Goal: Obtain resource: Download file/media

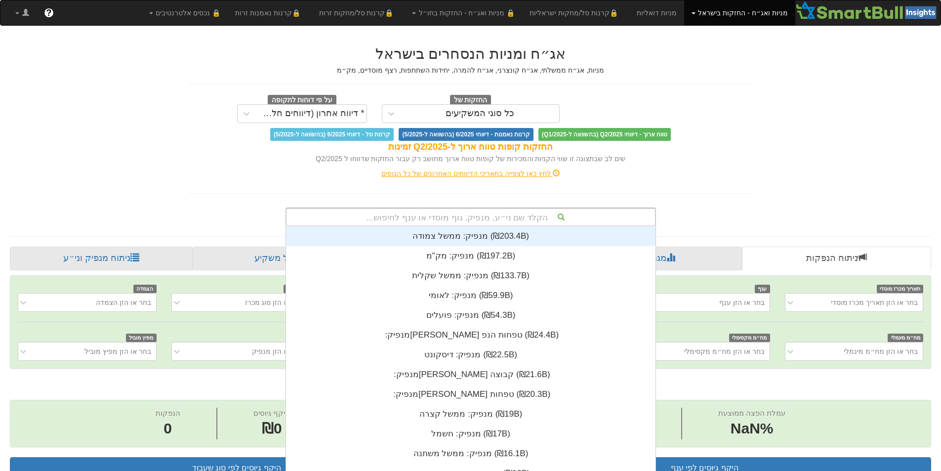
scroll to position [2, 0]
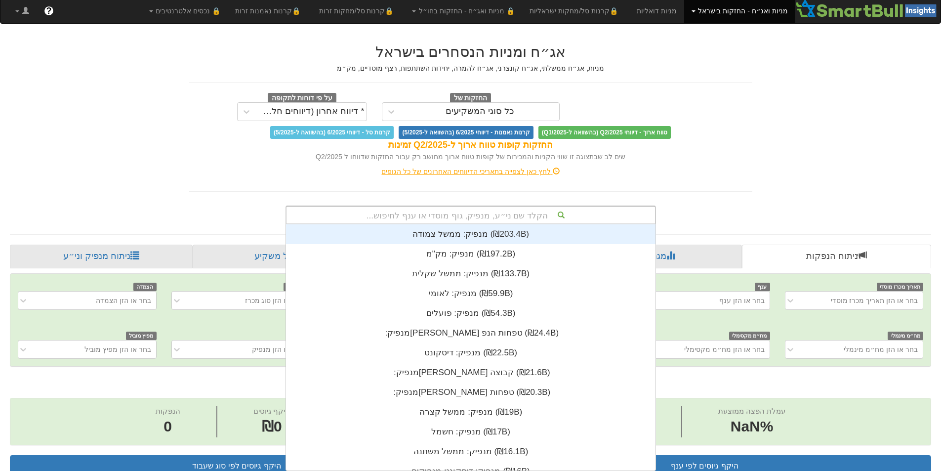
click at [519, 216] on div "הקלד שם ני״ע, מנפיק, גוף מוסדי או ענף לחיפוש..." at bounding box center [471, 215] width 369 height 17
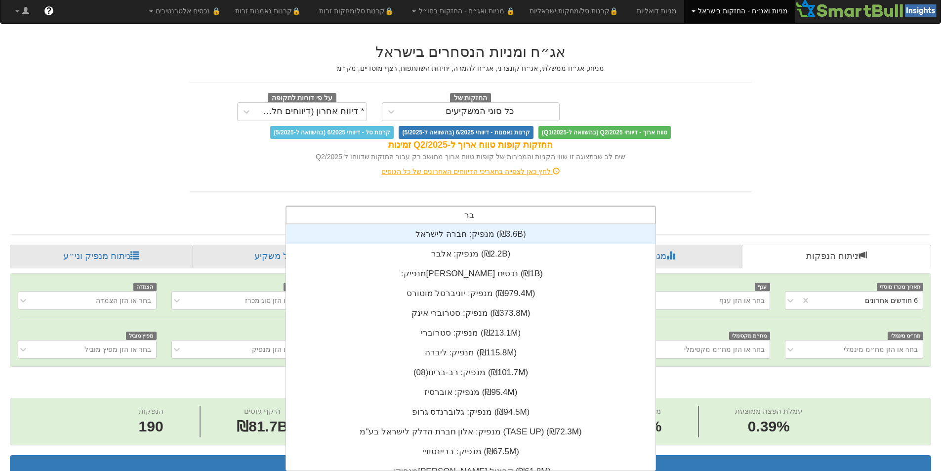
scroll to position [138, 0]
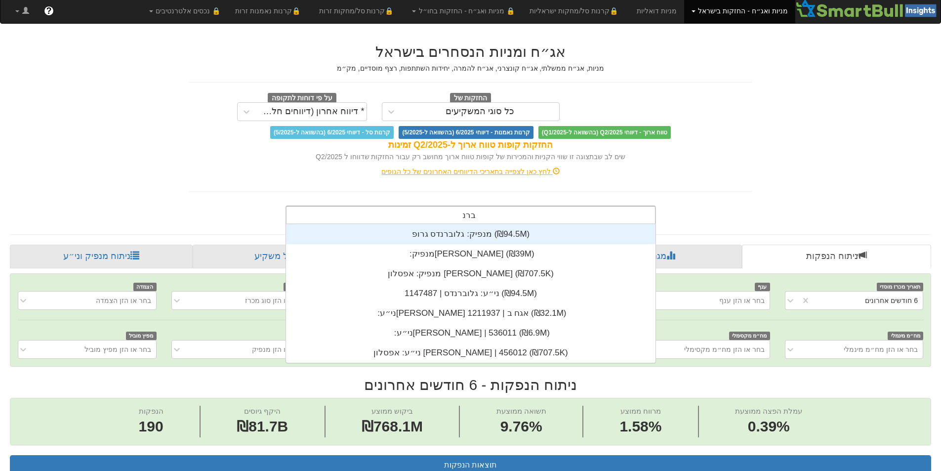
type input "ברנד"
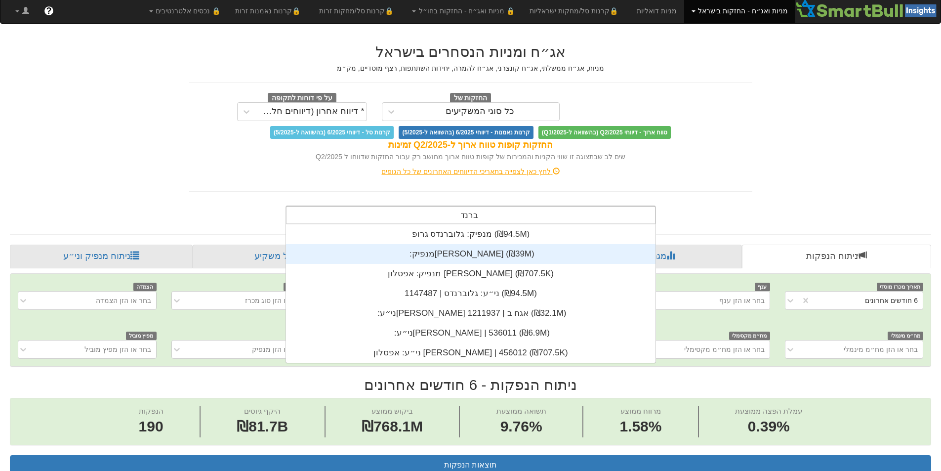
click at [476, 254] on div "מנפיק: ‏[PERSON_NAME] ‎(₪39M)‎" at bounding box center [471, 254] width 370 height 20
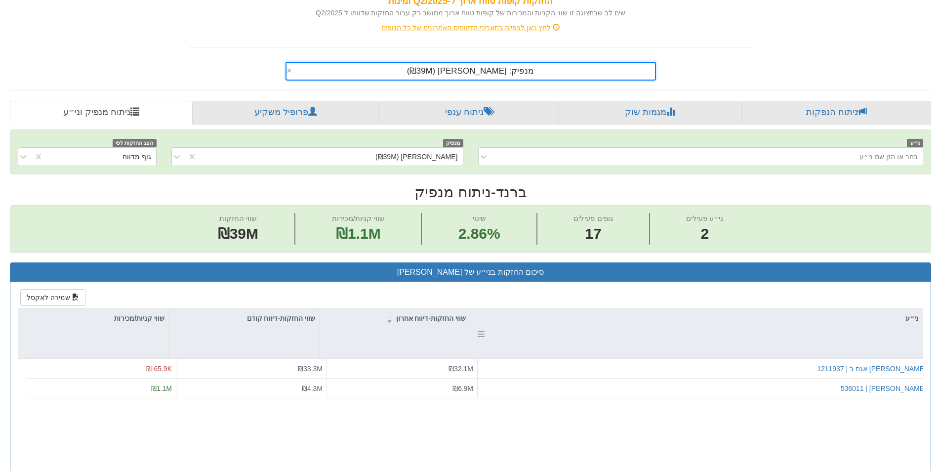
scroll to position [148, 0]
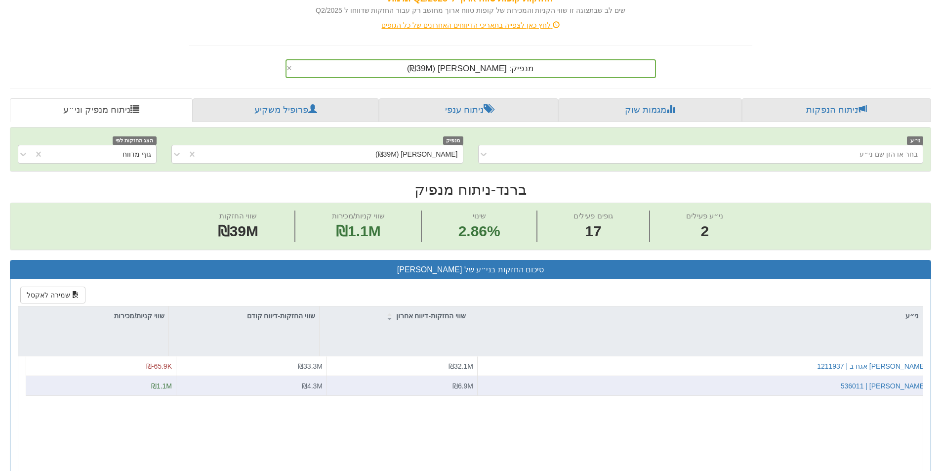
click at [877, 383] on div "[PERSON_NAME] | 536011" at bounding box center [704, 386] width 445 height 10
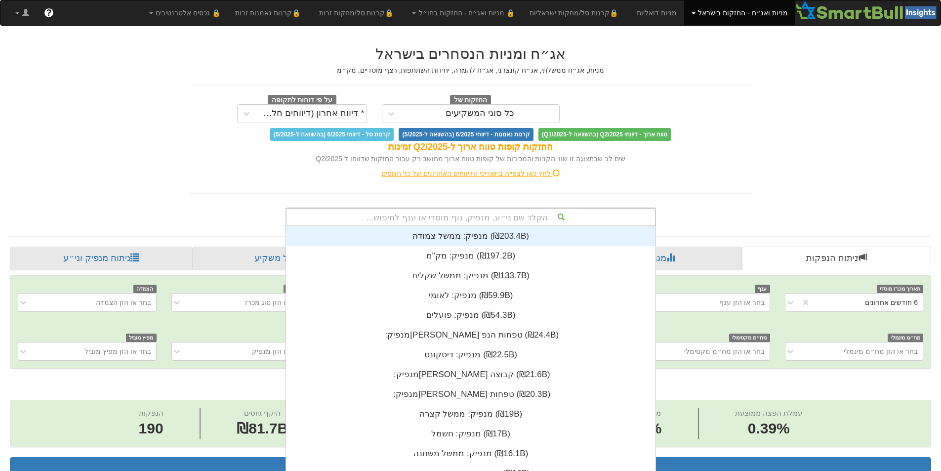
click at [518, 213] on div "הקלד שם ני״ע, מנפיק, גוף מוסדי או ענף לחיפוש..." at bounding box center [471, 217] width 369 height 17
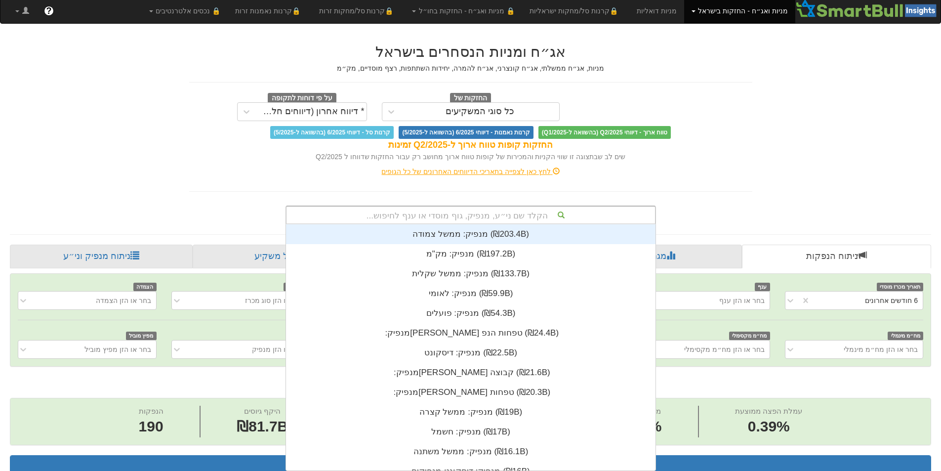
scroll to position [246, 0]
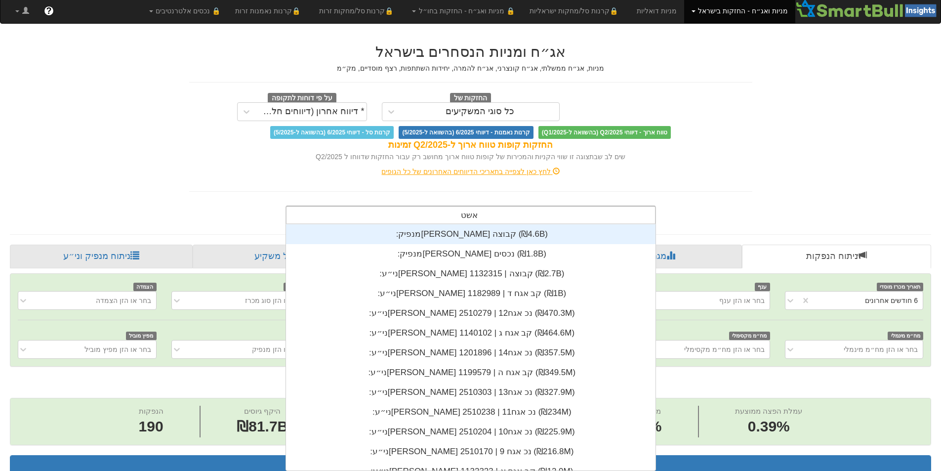
type input "אשטר"
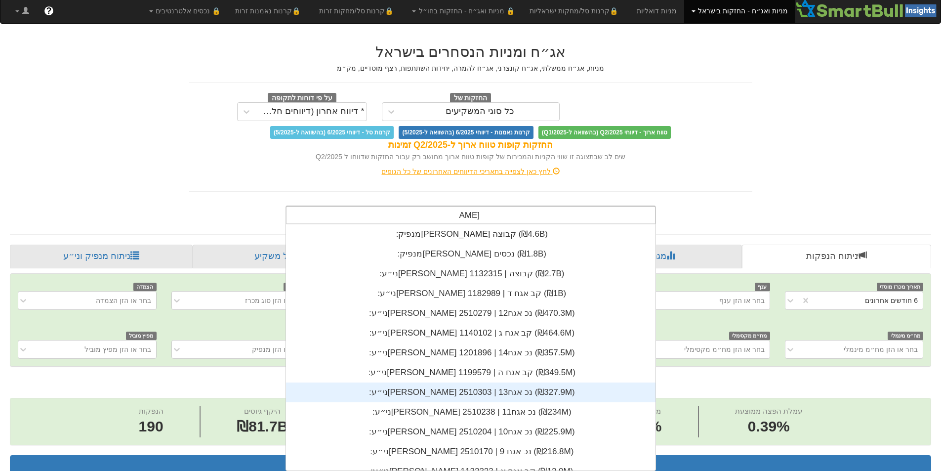
click at [480, 393] on div "ני״ע: ‏אשטרום נכ אגח13 | 2510303 ‎(₪327.9M)‎" at bounding box center [471, 393] width 370 height 20
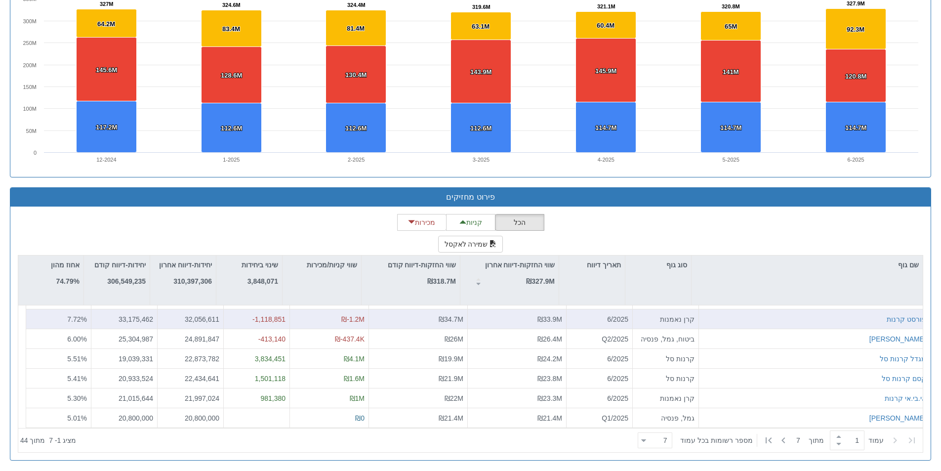
scroll to position [733, 0]
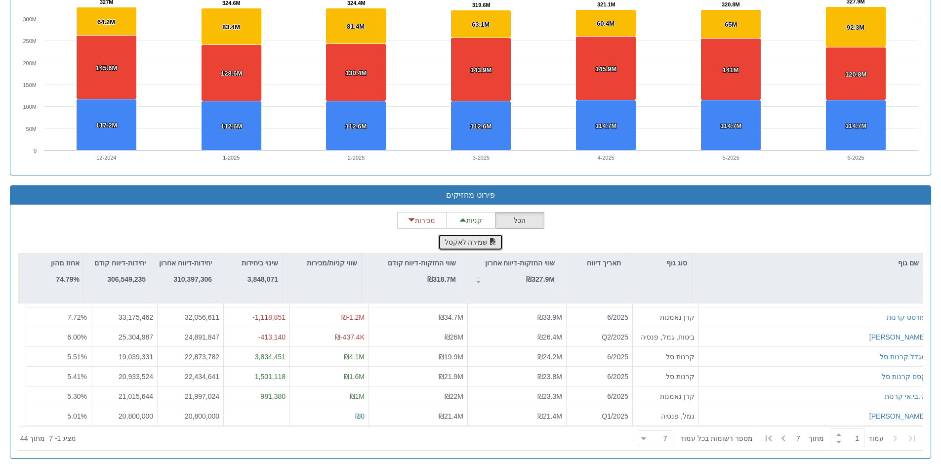
click at [458, 234] on button "שמירה לאקסל" at bounding box center [470, 242] width 65 height 17
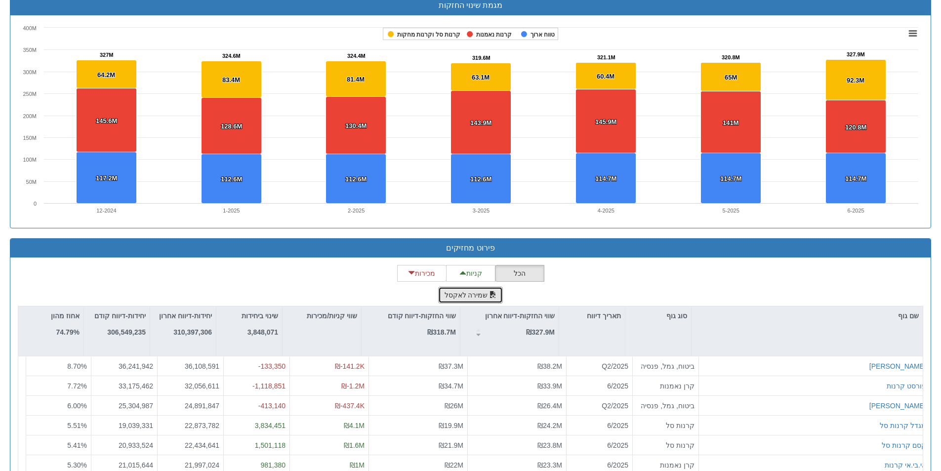
scroll to position [729, 0]
